Goal: Transaction & Acquisition: Purchase product/service

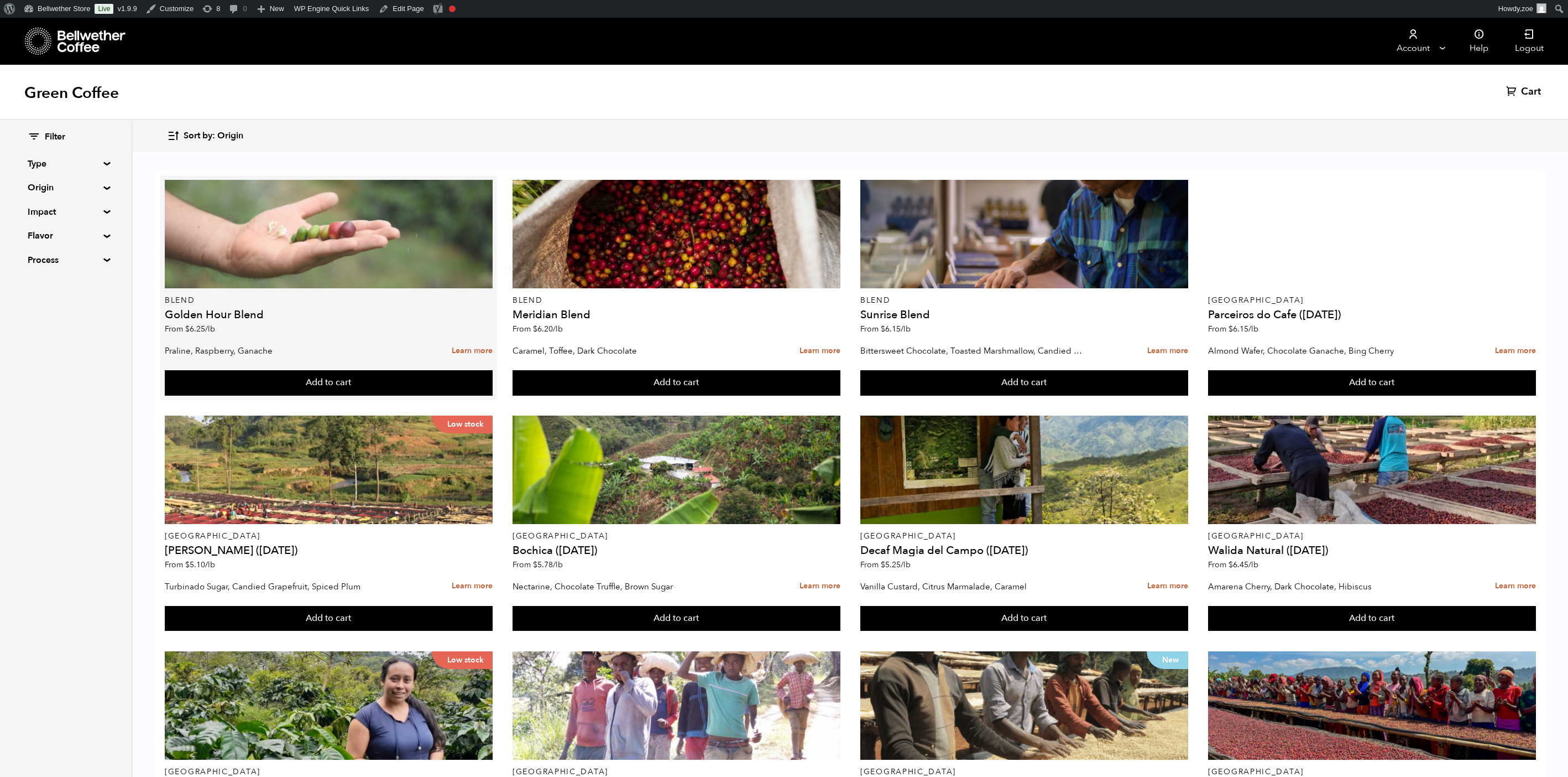
click at [289, 251] on div at bounding box center [328, 234] width 328 height 109
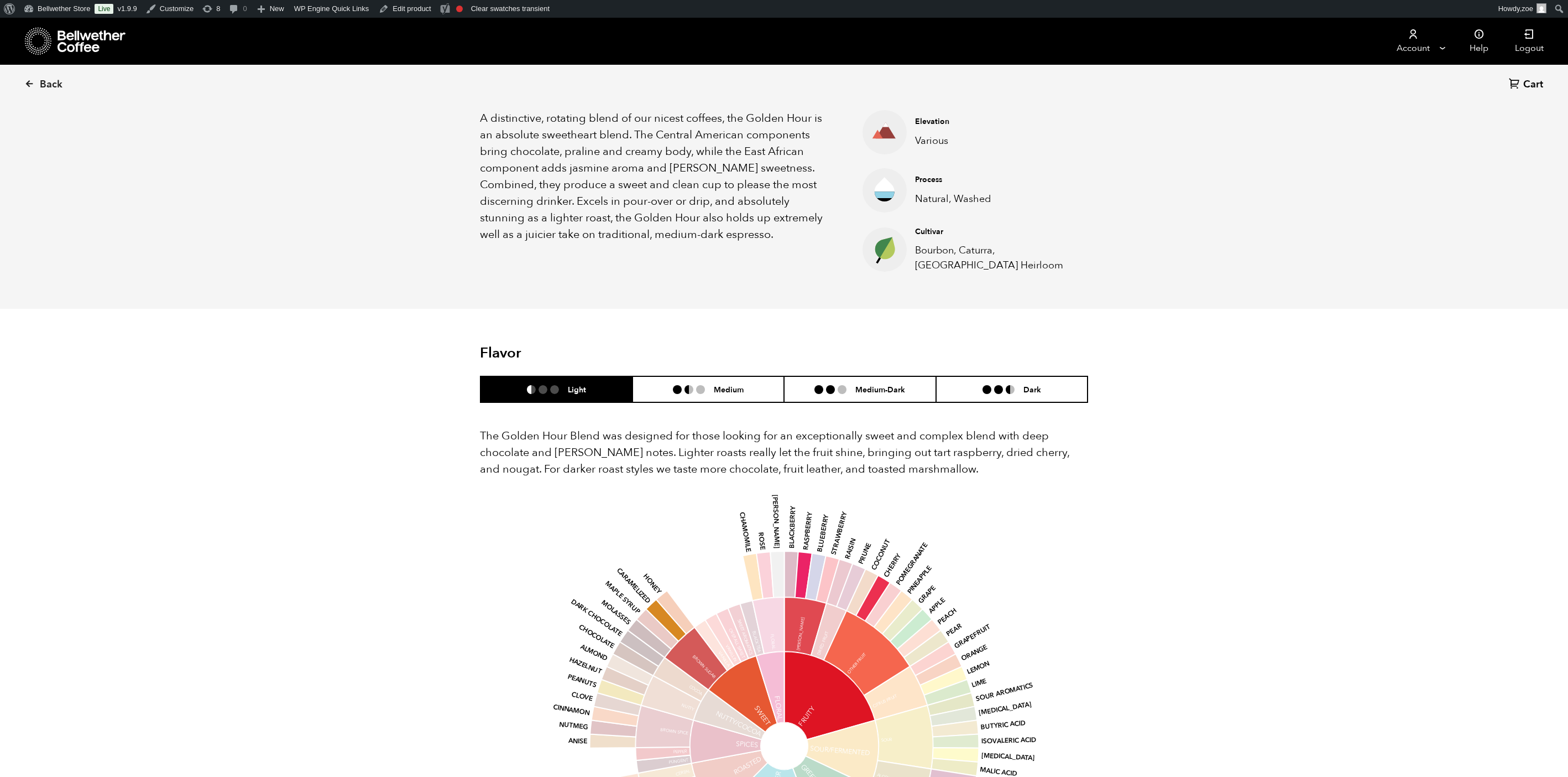
scroll to position [382, 0]
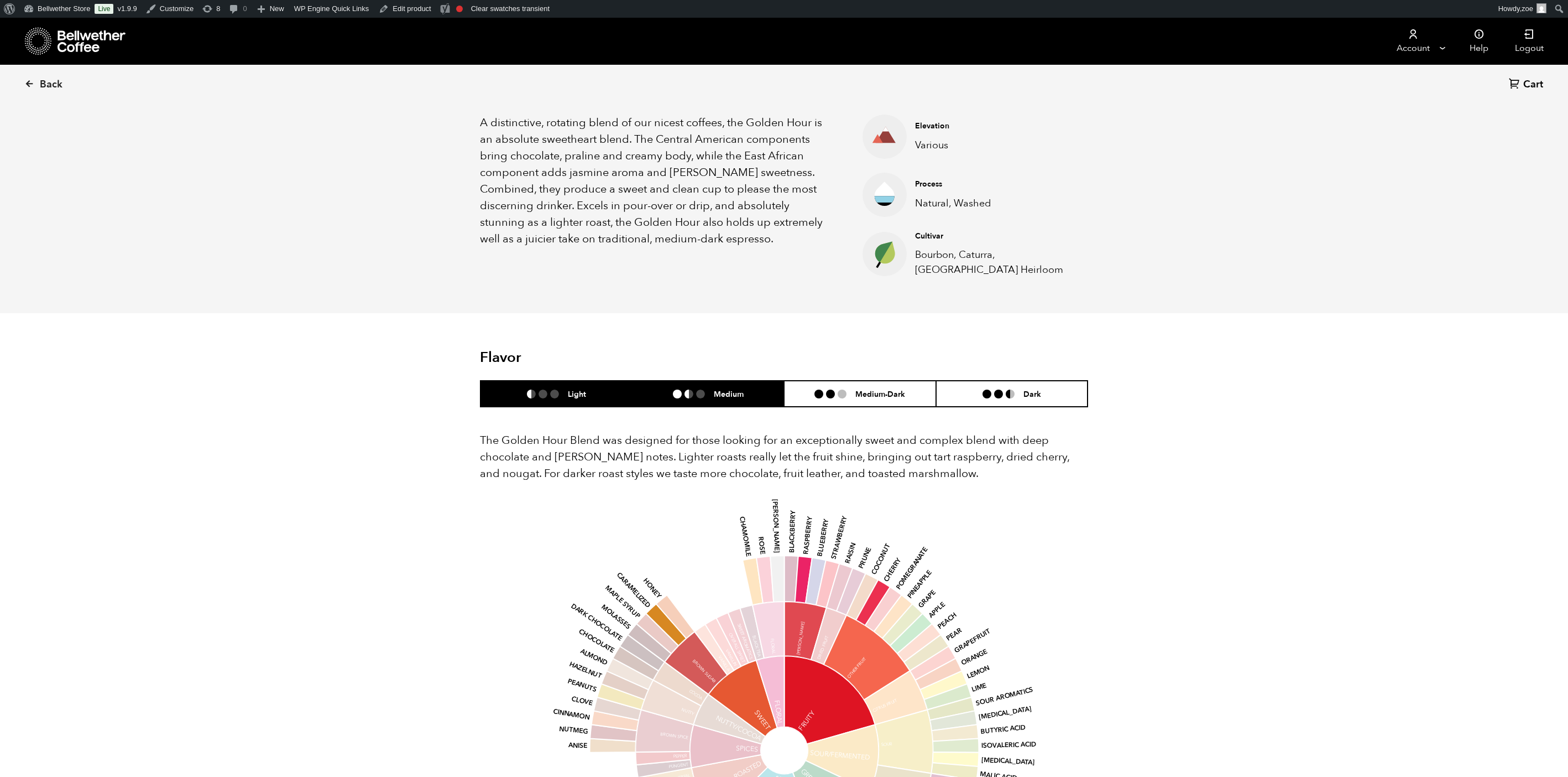
click at [716, 397] on h6 "Medium" at bounding box center [729, 393] width 30 height 10
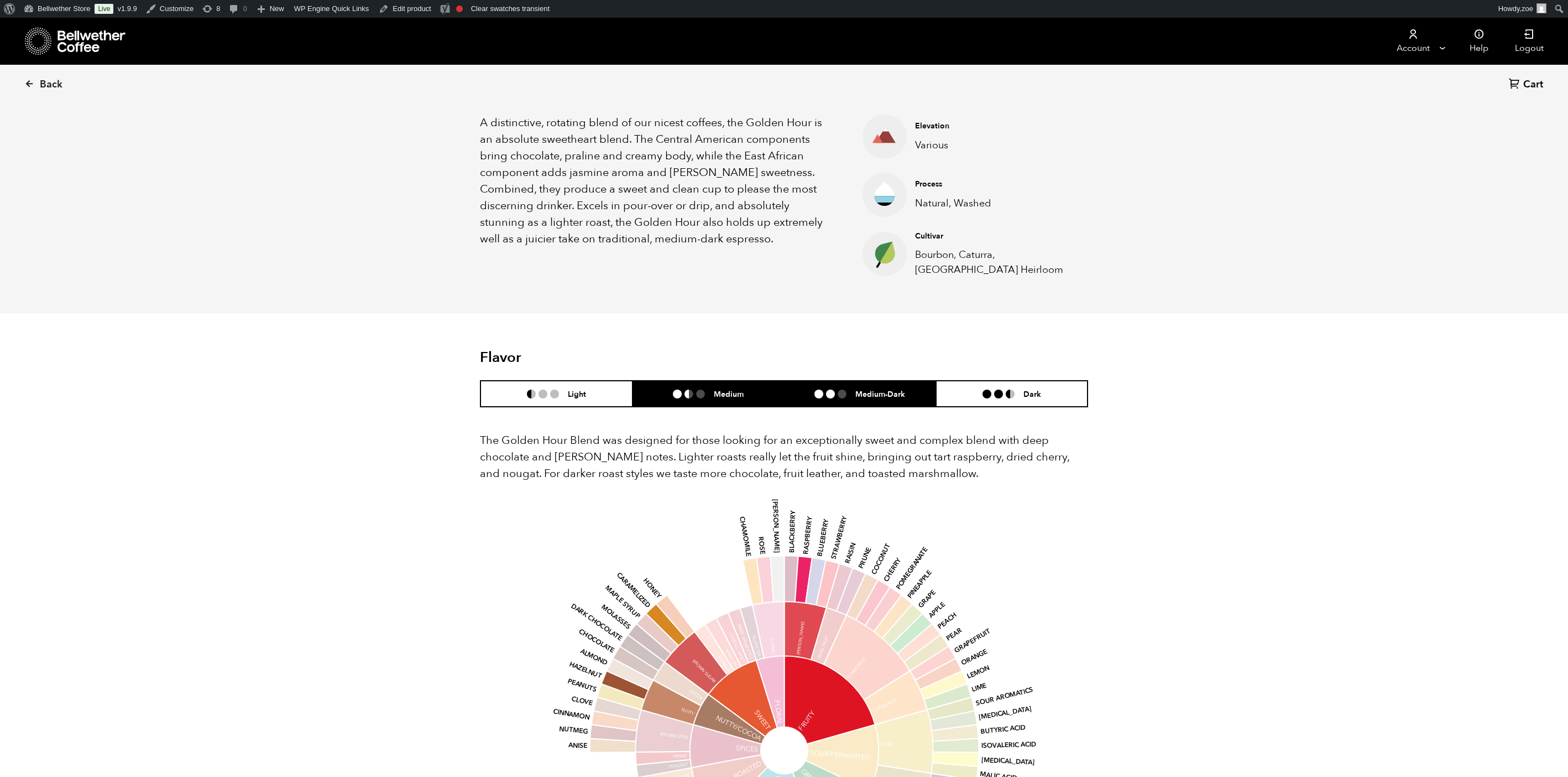
click at [866, 396] on h6 "Medium-Dark" at bounding box center [880, 393] width 50 height 10
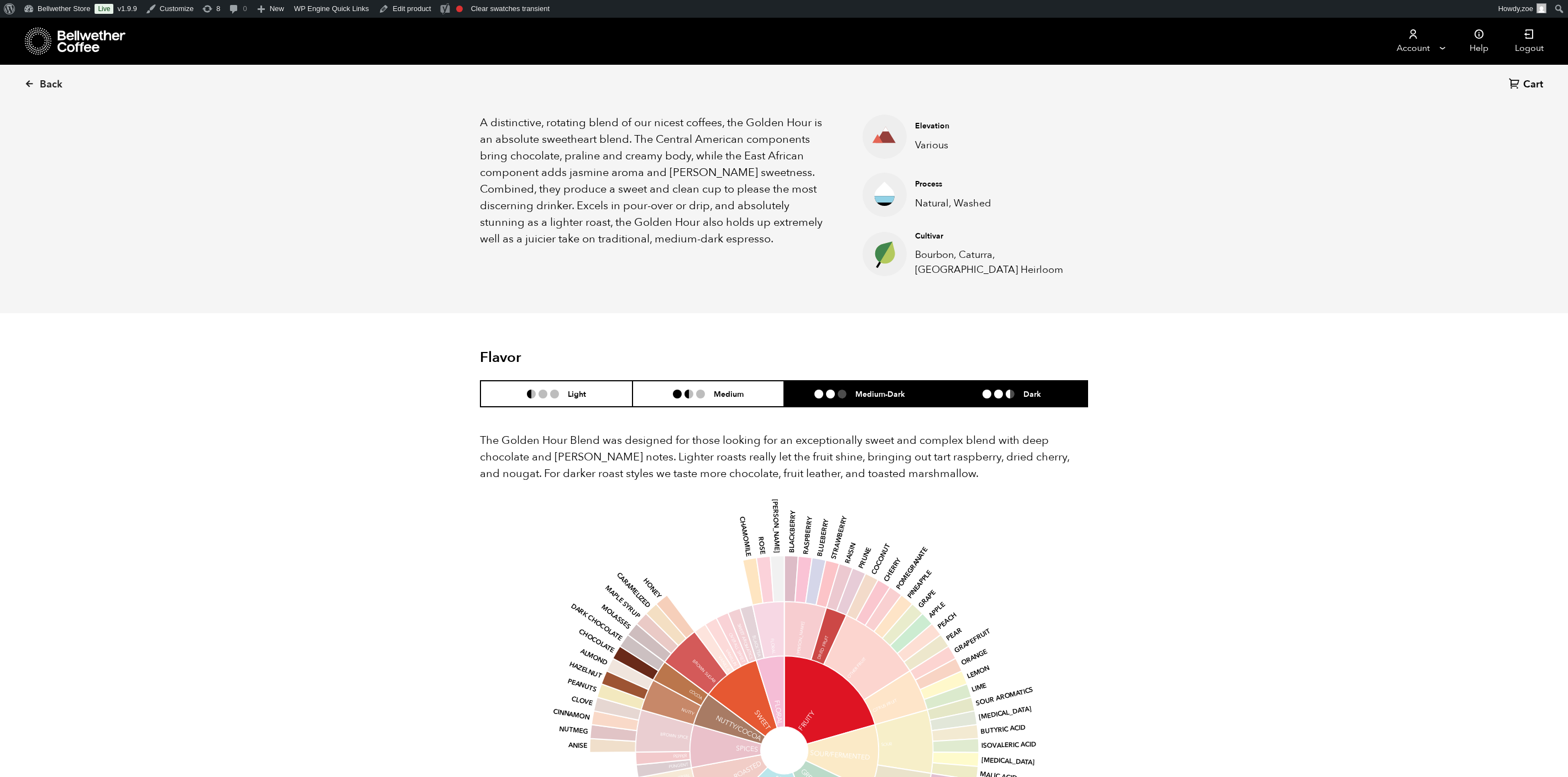
click at [991, 403] on li "Dark" at bounding box center [1012, 393] width 152 height 26
